Goal: Information Seeking & Learning: Learn about a topic

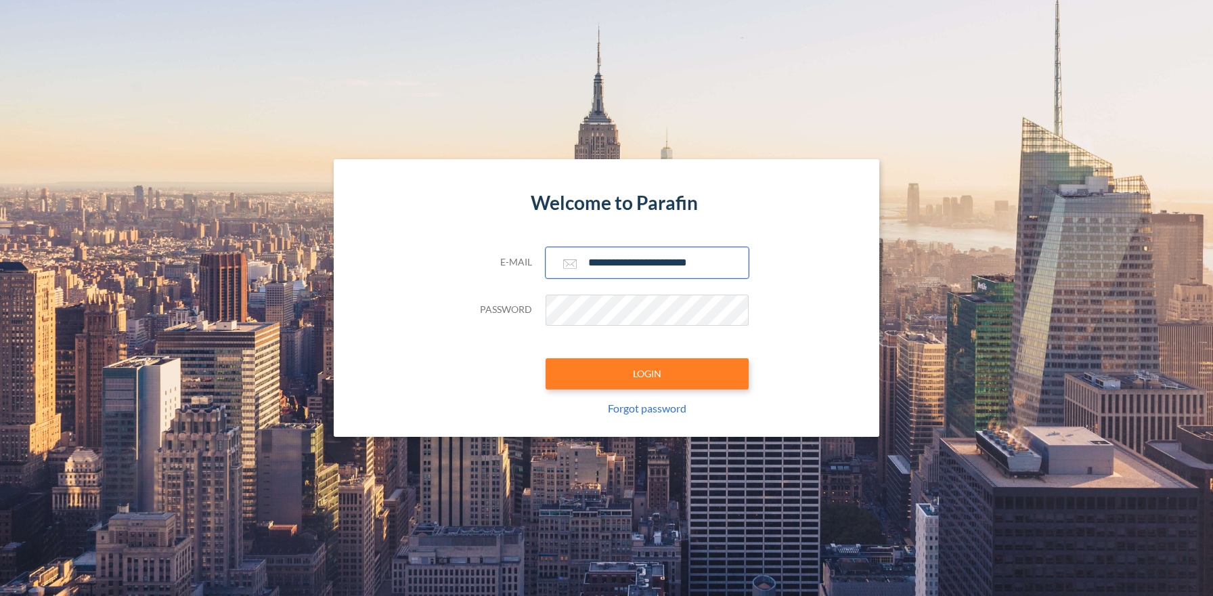
type input "**********"
click at [646, 373] on button "LOGIN" at bounding box center [647, 373] width 203 height 31
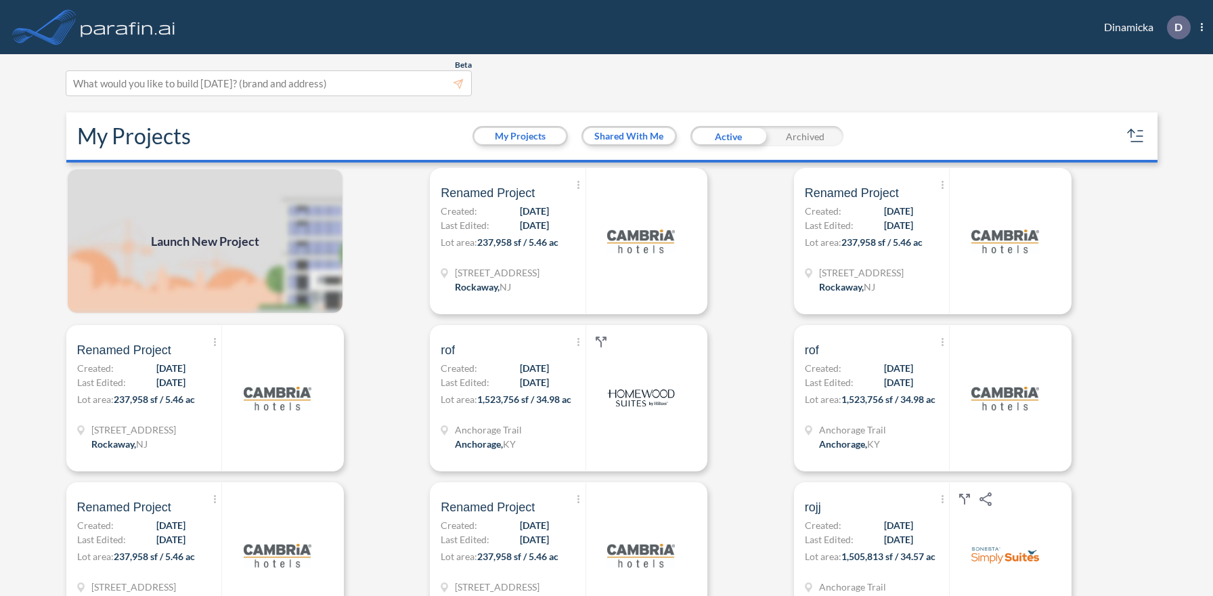
scroll to position [3, 0]
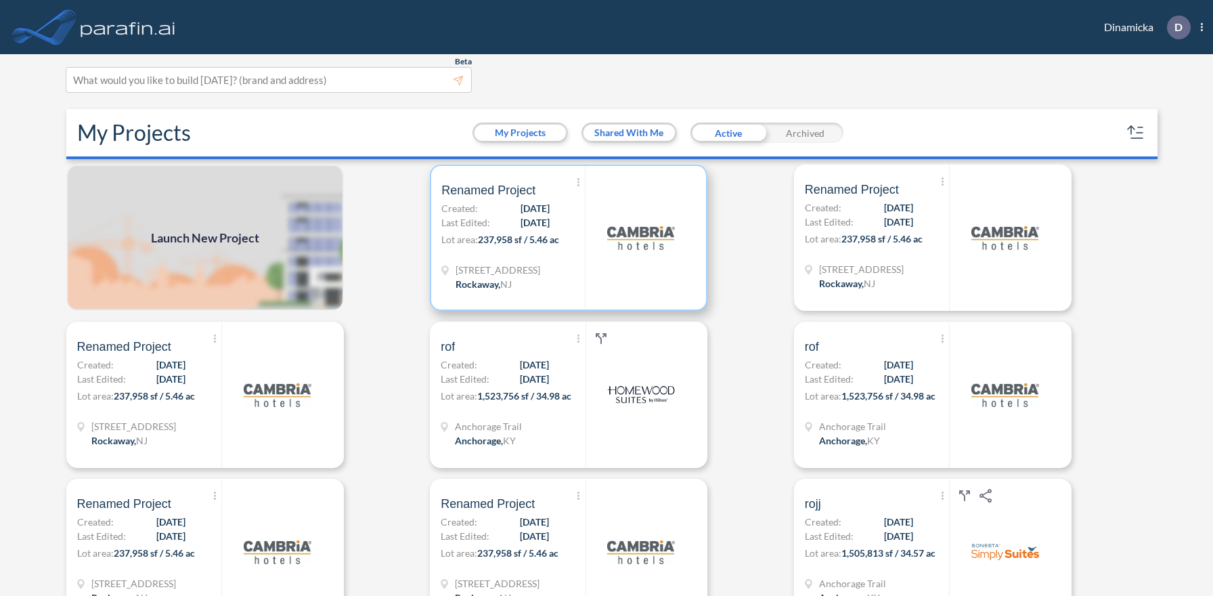
click at [569, 237] on p "Lot area: 237,958 sf / 5.46 ac" at bounding box center [513, 242] width 144 height 20
